Goal: Information Seeking & Learning: Understand process/instructions

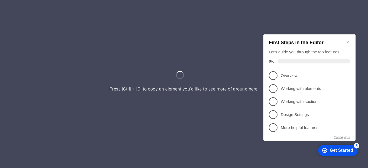
click at [350, 39] on div "First Steps in the Editor Let's guide you through the top features 0%" at bounding box center [309, 50] width 92 height 33
click at [356, 145] on div "5" at bounding box center [356, 145] width 5 height 5
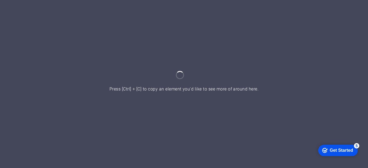
click at [181, 76] on div at bounding box center [184, 84] width 368 height 168
click at [333, 147] on div "Get Started" at bounding box center [341, 150] width 25 height 6
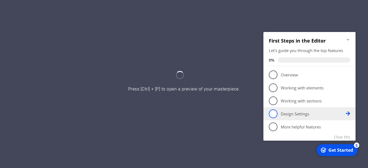
click at [347, 112] on icon at bounding box center [348, 113] width 4 height 4
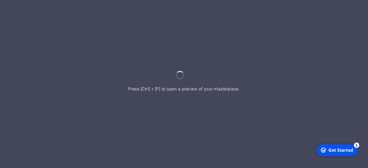
click at [340, 150] on div "Get Started" at bounding box center [341, 150] width 25 height 6
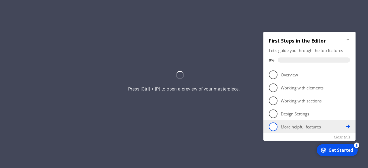
click at [349, 76] on icon at bounding box center [348, 74] width 4 height 4
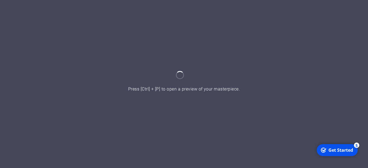
click at [337, 148] on div "Get Started" at bounding box center [341, 150] width 25 height 6
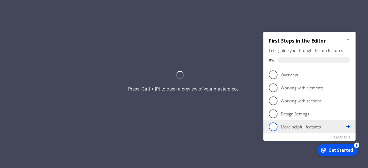
click at [304, 124] on p "More helpful features - incomplete" at bounding box center [313, 127] width 65 height 6
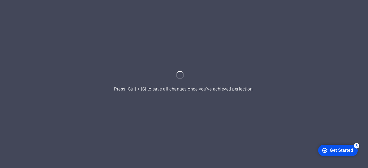
click at [177, 91] on div at bounding box center [184, 84] width 368 height 168
click at [330, 149] on div "Get Started" at bounding box center [341, 150] width 23 height 5
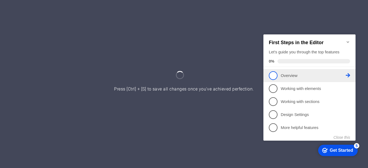
click at [272, 75] on span "1" at bounding box center [273, 75] width 9 height 9
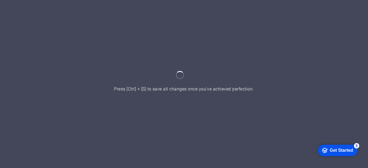
click at [340, 148] on div "Get Started" at bounding box center [341, 150] width 23 height 5
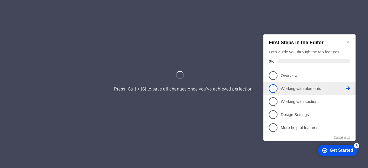
click at [286, 89] on p "Working with elements - incomplete" at bounding box center [313, 89] width 65 height 6
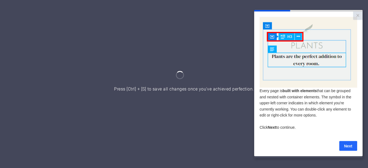
click at [352, 149] on link "Next" at bounding box center [348, 146] width 18 height 10
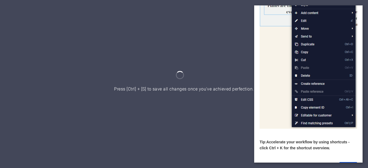
scroll to position [78, 0]
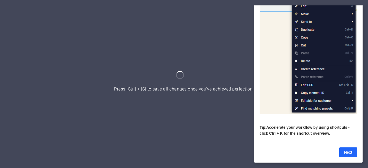
click at [344, 149] on link "Next" at bounding box center [348, 152] width 18 height 10
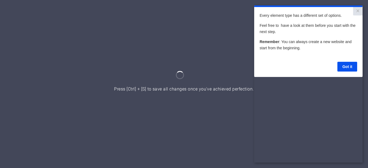
scroll to position [0, 0]
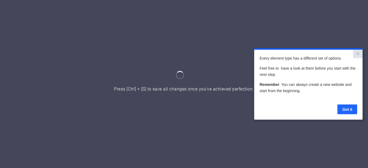
click at [347, 111] on link "Got it" at bounding box center [347, 109] width 20 height 10
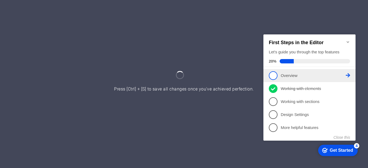
click at [271, 74] on span "1" at bounding box center [273, 75] width 9 height 9
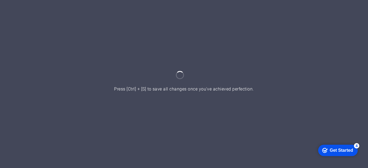
click at [336, 149] on div "Get Started" at bounding box center [341, 150] width 23 height 5
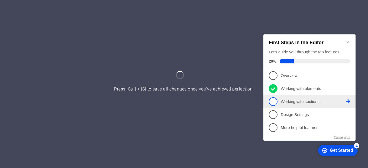
click at [350, 99] on icon at bounding box center [348, 101] width 4 height 4
